Goal: Task Accomplishment & Management: Complete application form

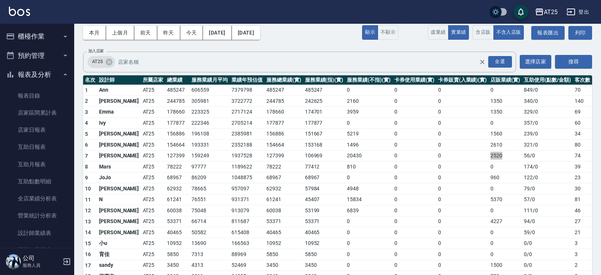
scroll to position [98, 0]
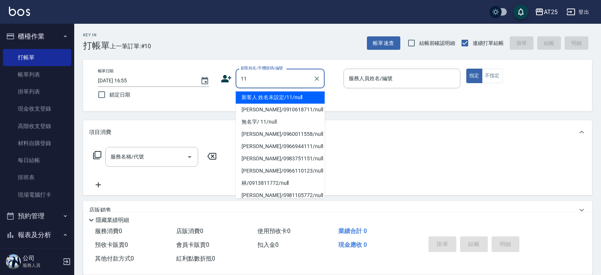
type input "新客人 姓名未設定/11/null"
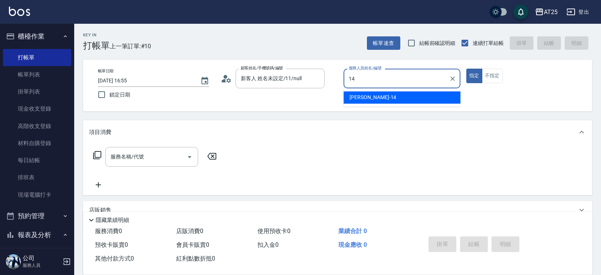
type input "[PERSON_NAME]-14"
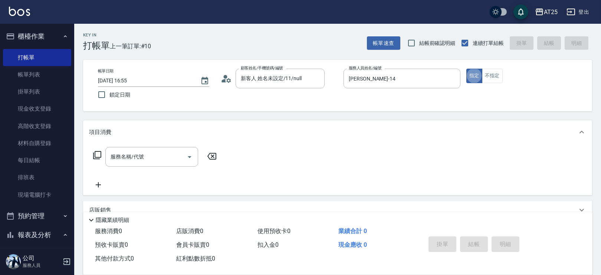
type button "true"
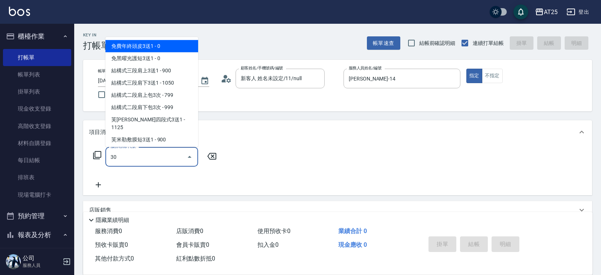
type input "301"
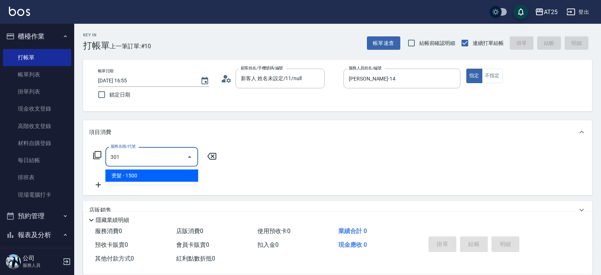
type input "150"
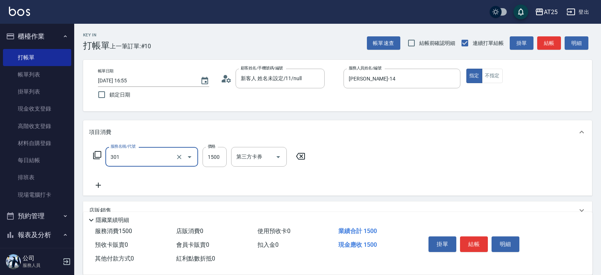
type input "燙髮(301)"
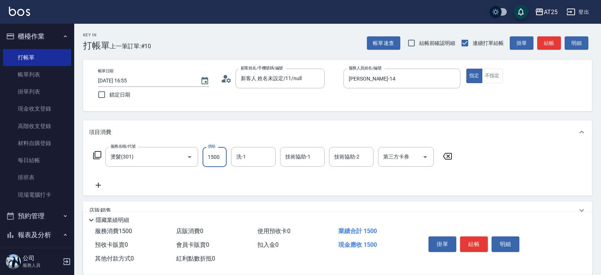
type input "0"
type input "120"
type input "1200"
type input "小宇-58"
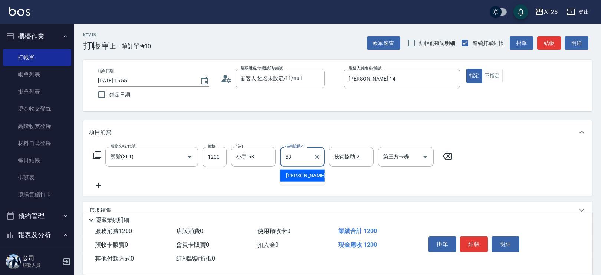
type input "小宇-58"
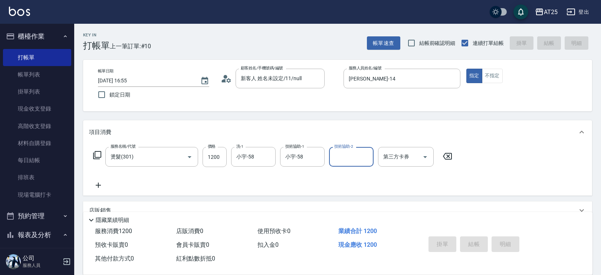
type input "2025/09/24 18:47"
type input "0"
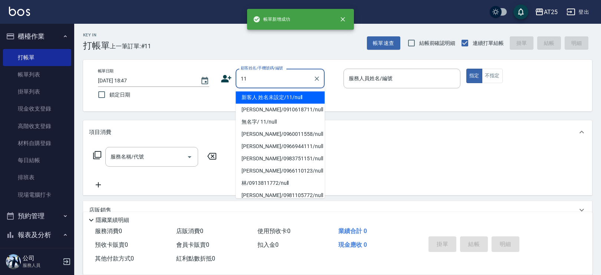
type input "新客人 姓名未設定/11/null"
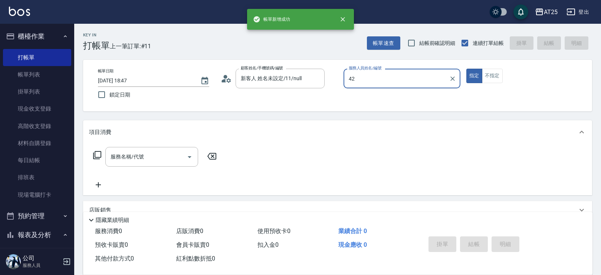
type input "韓Han-42"
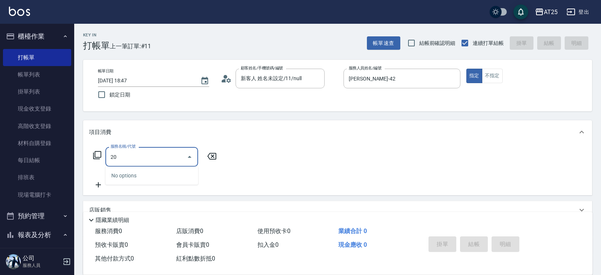
type input "201"
type input "30"
type input "洗髮(201)"
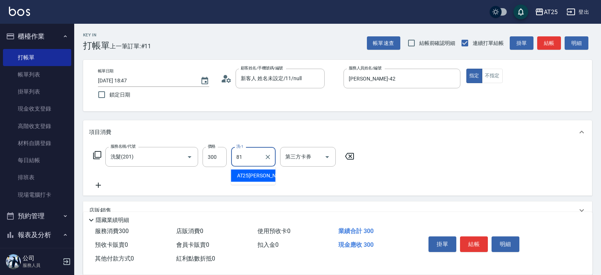
type input "AT25小伶-81"
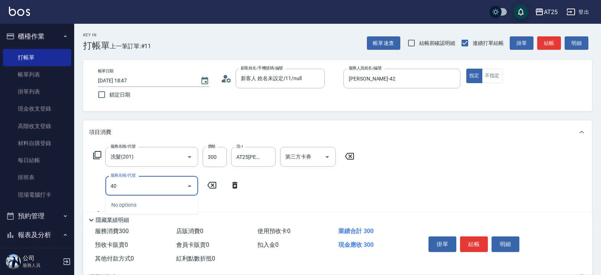
type input "401"
type input "60"
type input "剪髮(401)"
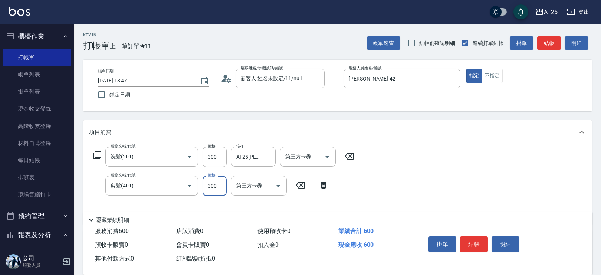
type input "30"
type input "20"
type input "50"
type input "200"
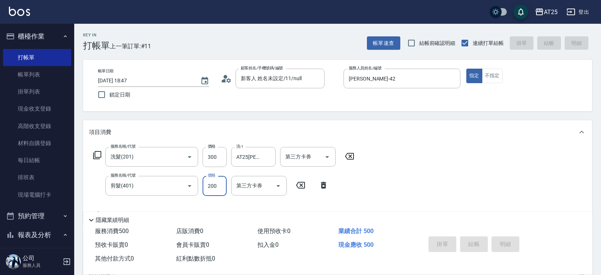
type input "0"
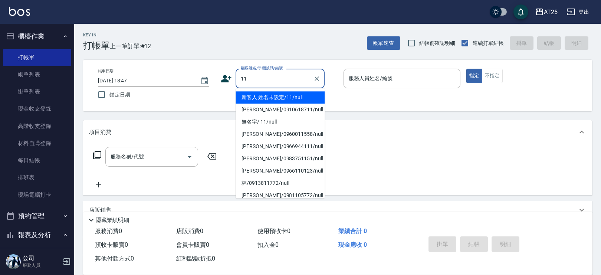
type input "新客人 姓名未設定/11/null"
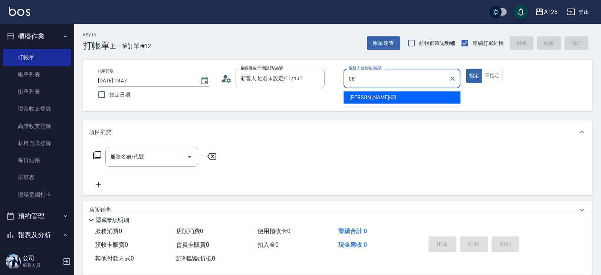
type input "Tony-08"
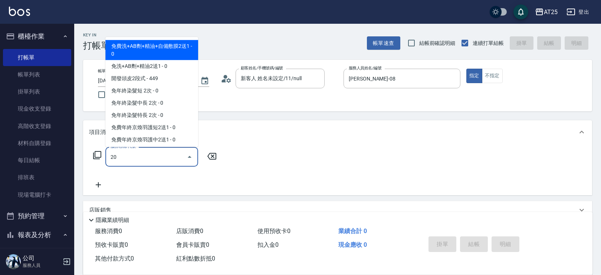
type input "201"
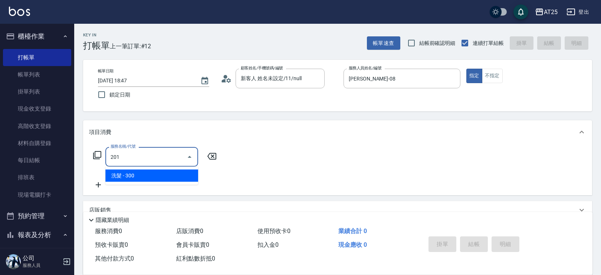
type input "30"
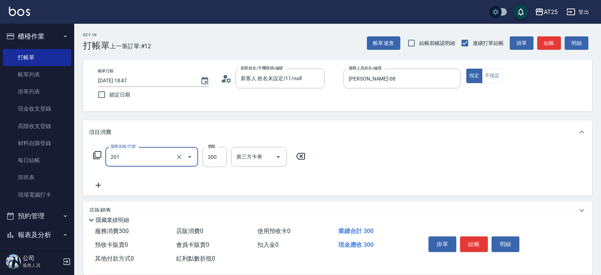
type input "洗髮(201)"
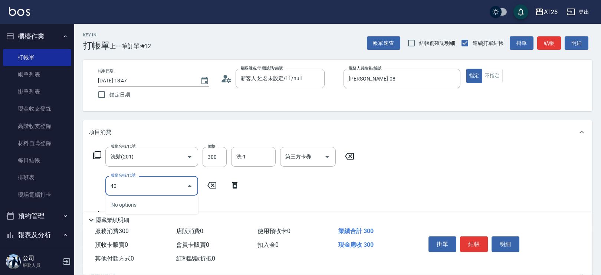
type input "401"
type input "60"
type input "剪髮(401)"
type input "30"
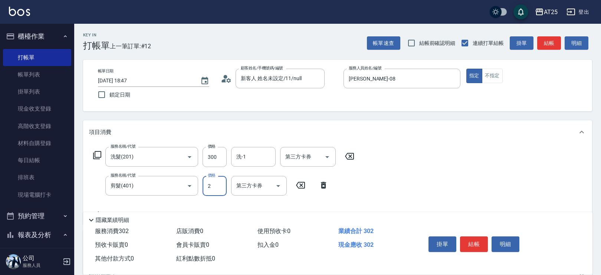
type input "20"
type input "50"
type input "200"
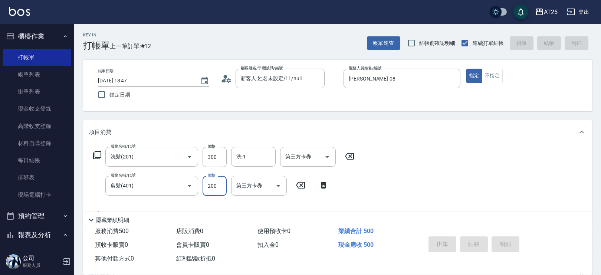
type input "0"
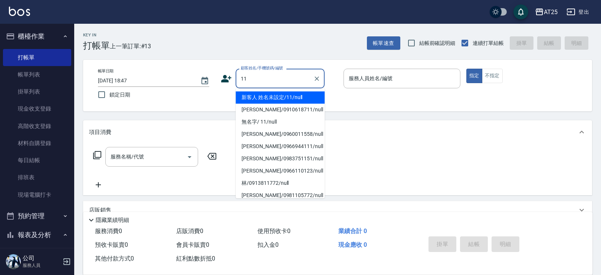
type input "新客人 姓名未設定/11/null"
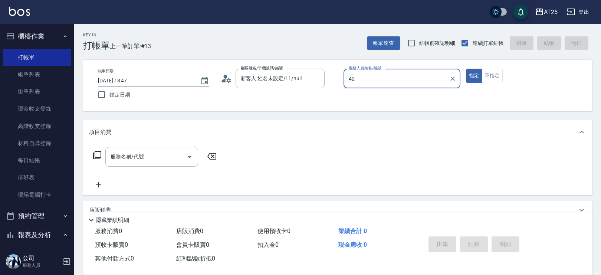
type input "韓Han-42"
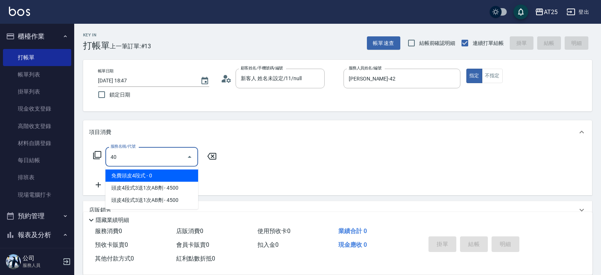
type input "401"
type input "30"
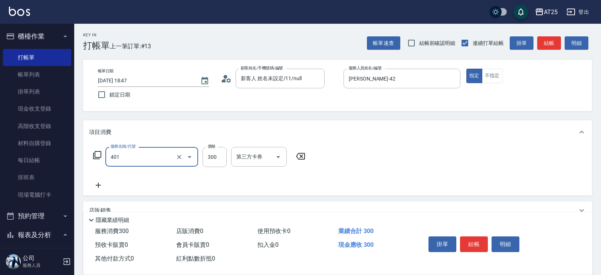
type input "剪髮(401)"
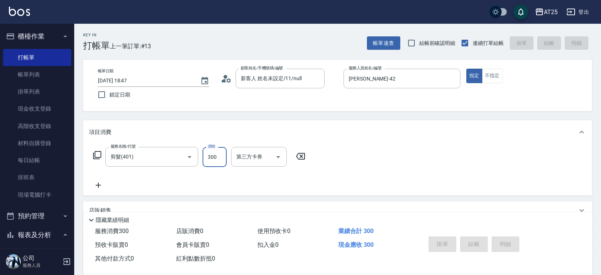
type input "0"
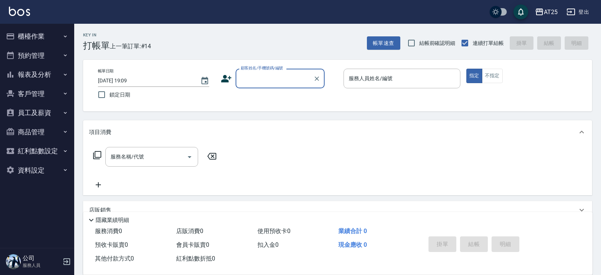
click at [54, 33] on button "櫃檯作業" at bounding box center [37, 36] width 68 height 19
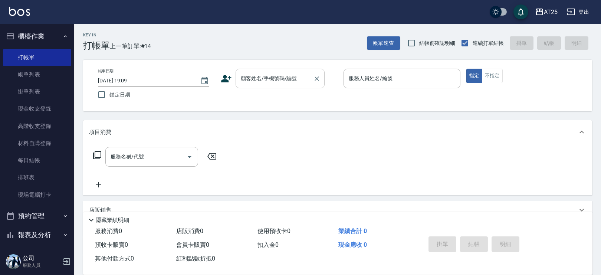
click at [259, 72] on div "顧客姓名/手機號碼/編號" at bounding box center [279, 79] width 89 height 20
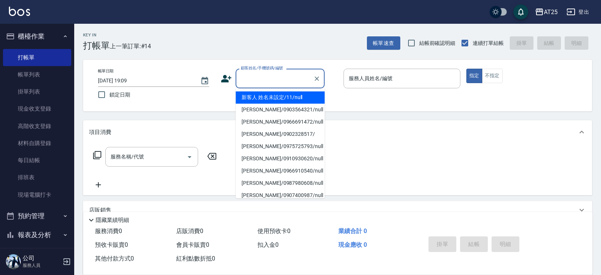
click at [295, 96] on li "新客人 姓名未設定/11/null" at bounding box center [279, 97] width 89 height 12
type input "新客人 姓名未設定/11/null"
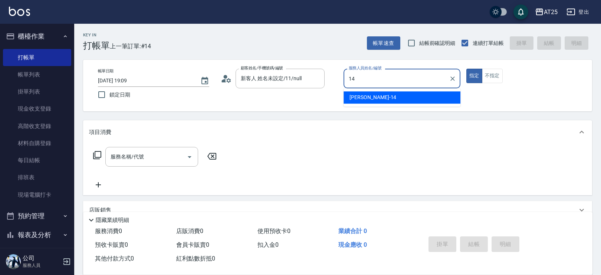
type input "Ken-14"
type button "true"
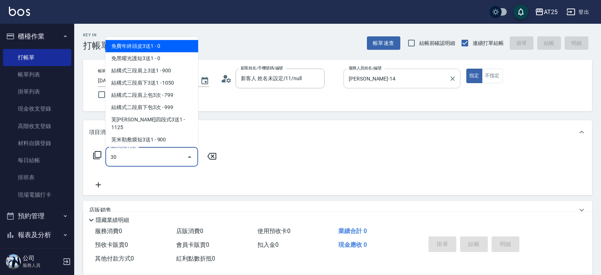
type input "301"
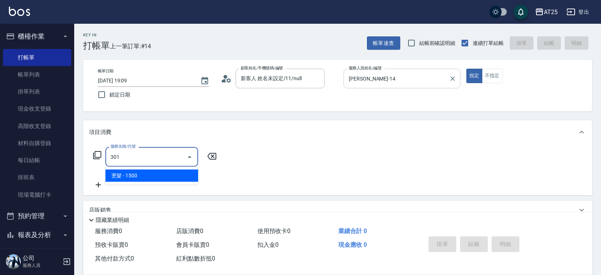
type input "150"
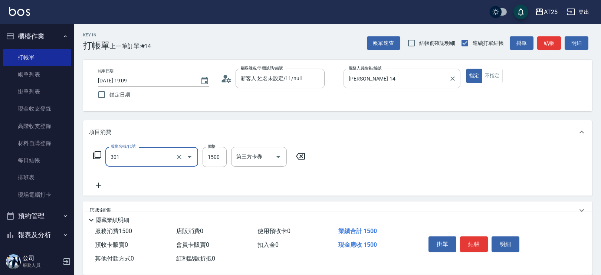
type input "燙髮(301)"
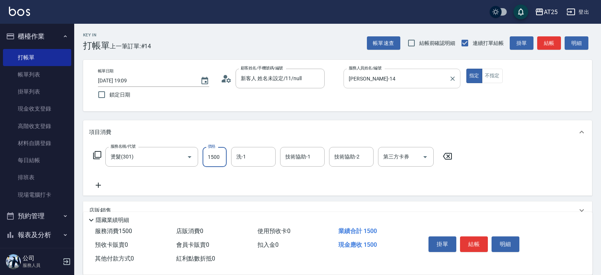
type input "0"
type input "280"
type input "2800"
type input "小宇-58"
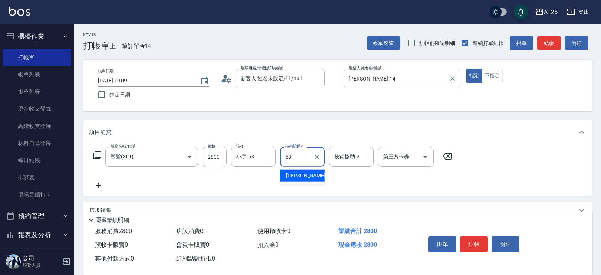
type input "小宇-58"
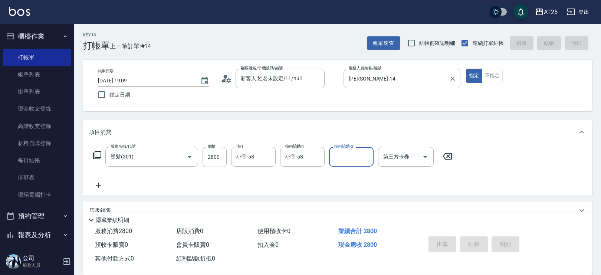
type input "2025/09/24 19:10"
type input "0"
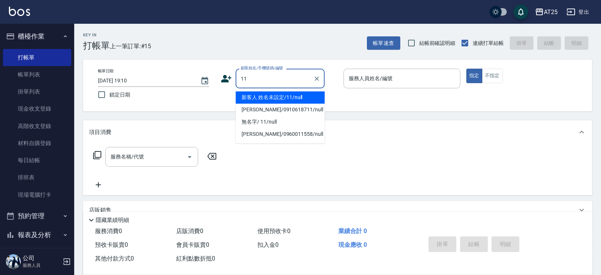
type input "新客人 姓名未設定/11/null"
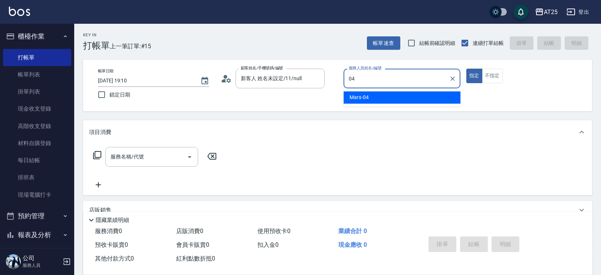
type input "Mars-04"
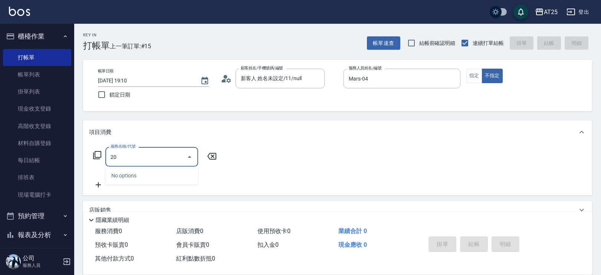
type input "201"
type input "30"
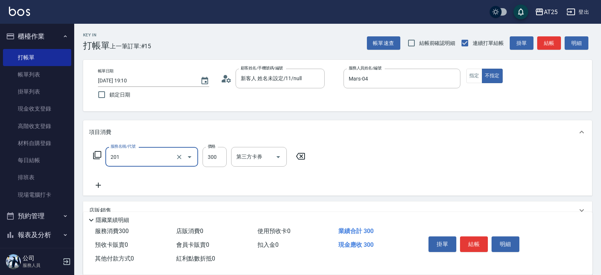
type input "洗髮(201)"
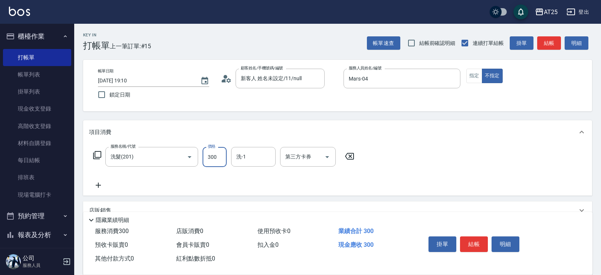
type input "0"
type input "40"
type input "400"
type input "AT25小伶-81"
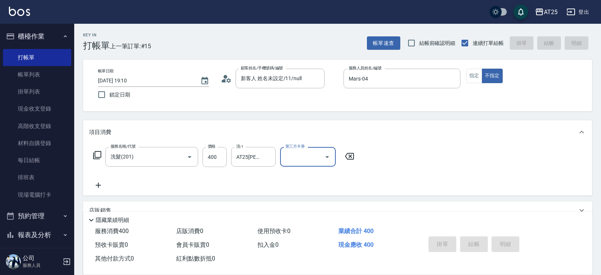
type input "2025/09/24 19:22"
type input "0"
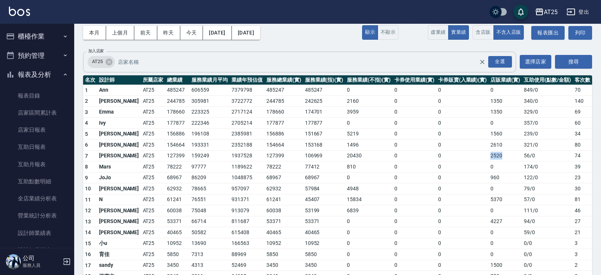
scroll to position [98, 0]
